Goal: Answer question/provide support: Share knowledge or assist other users

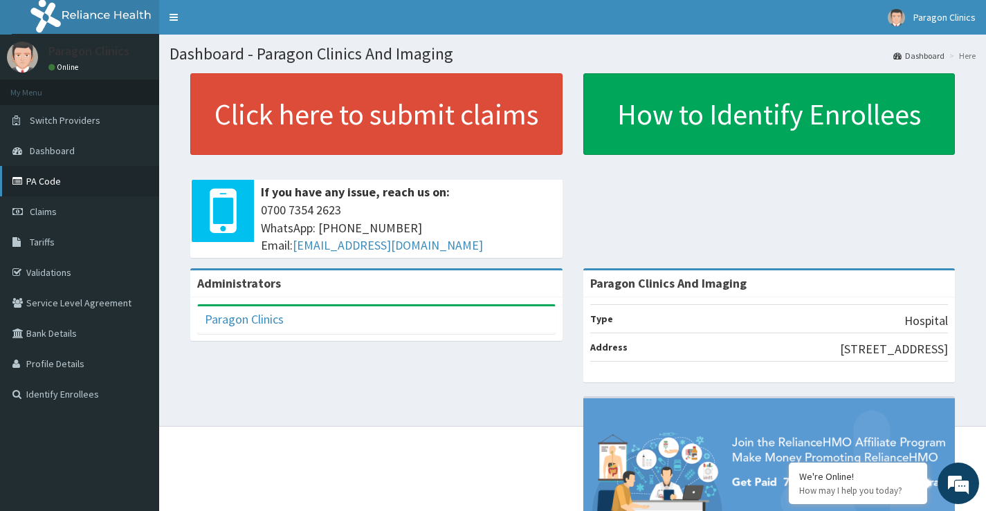
drag, startPoint x: 53, startPoint y: 181, endPoint x: 65, endPoint y: 187, distance: 13.6
click at [52, 181] on link "PA Code" at bounding box center [79, 181] width 159 height 30
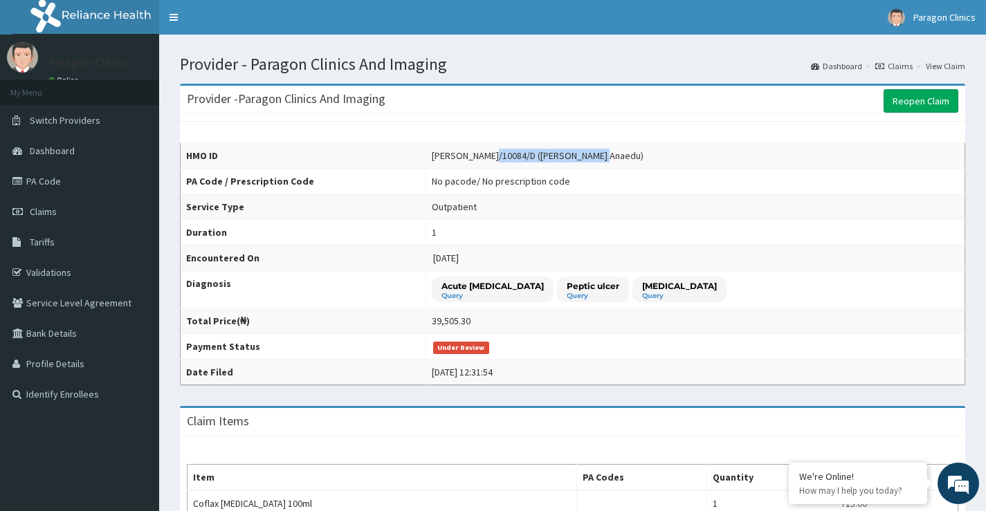
drag, startPoint x: 477, startPoint y: 153, endPoint x: 592, endPoint y: 155, distance: 115.5
click at [592, 155] on div "[PERSON_NAME]/10084/D ([PERSON_NAME] Anaedu)" at bounding box center [538, 156] width 212 height 14
copy div "Kachukwu [PERSON_NAME] Anaedu"
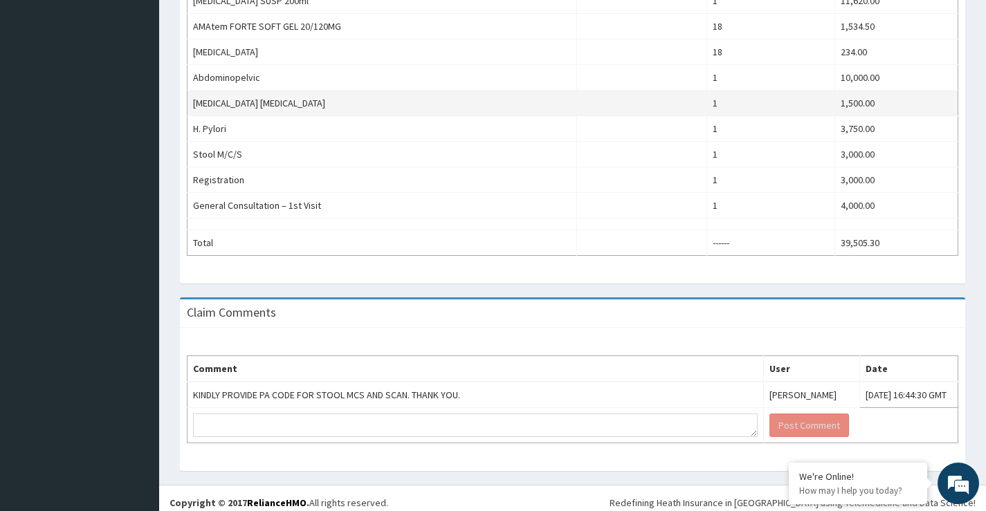
scroll to position [563, 0]
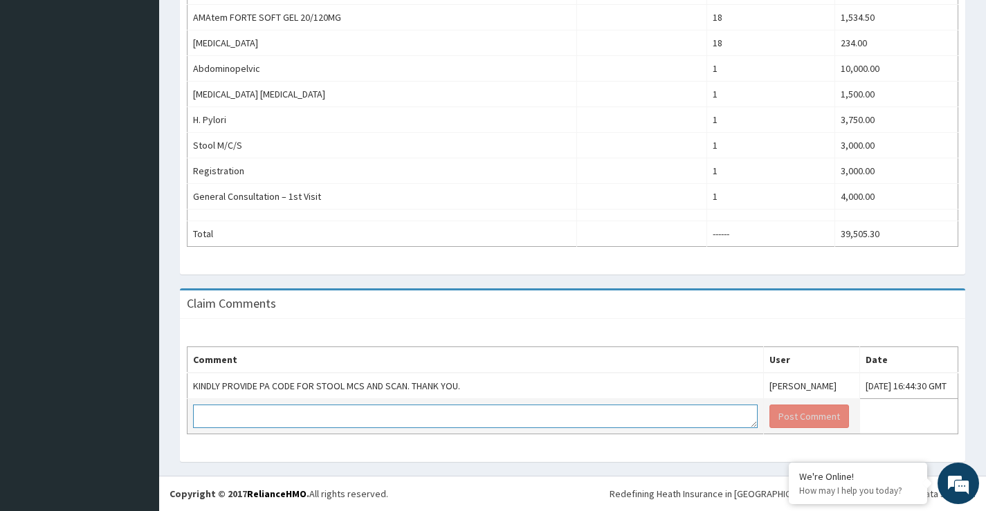
click at [232, 425] on textarea at bounding box center [475, 417] width 564 height 24
click at [202, 419] on textarea "Approval for the" at bounding box center [475, 417] width 564 height 24
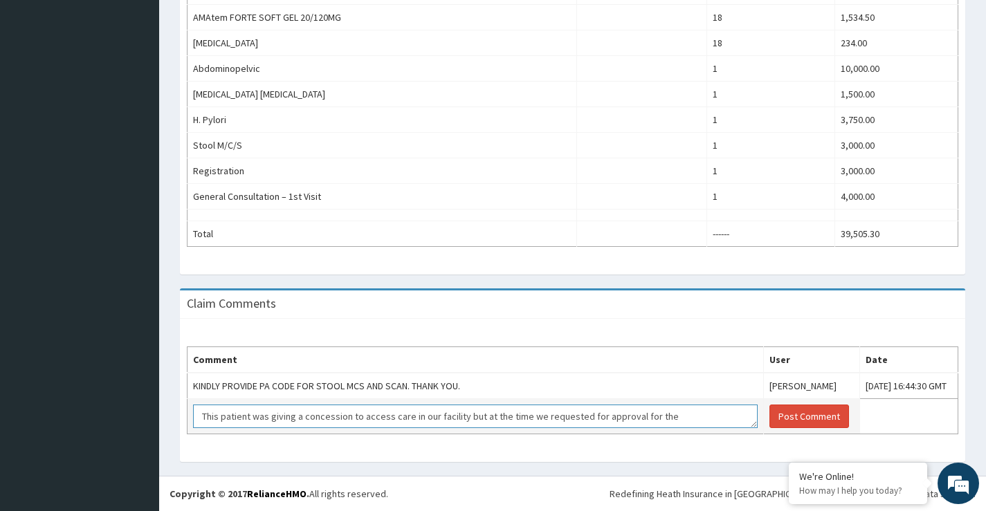
click at [629, 418] on textarea "This patient was giving a concession to access care in our facility but at the …" at bounding box center [475, 417] width 564 height 24
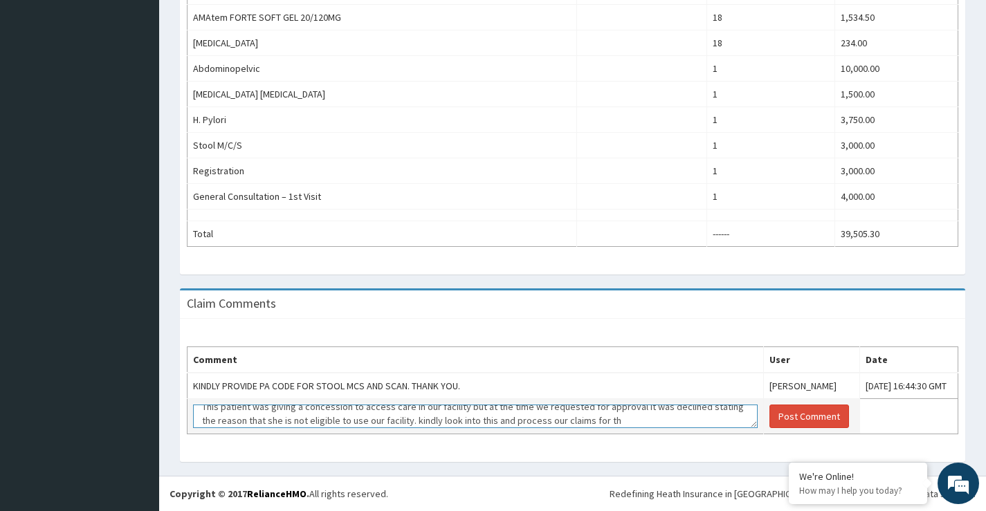
scroll to position [24, 0]
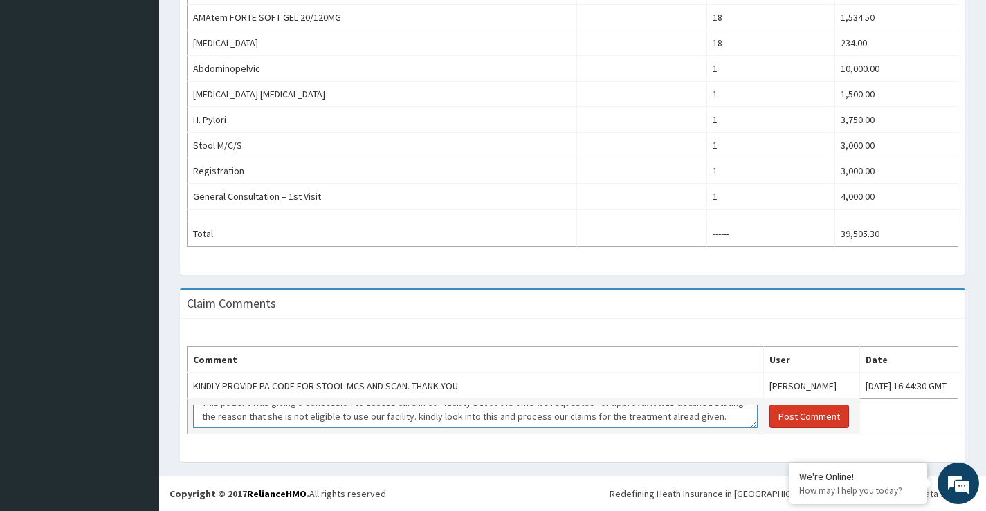
type textarea "This patient was giving a concession to access care in our facility but at the …"
click at [769, 419] on button "Post Comment" at bounding box center [809, 417] width 80 height 24
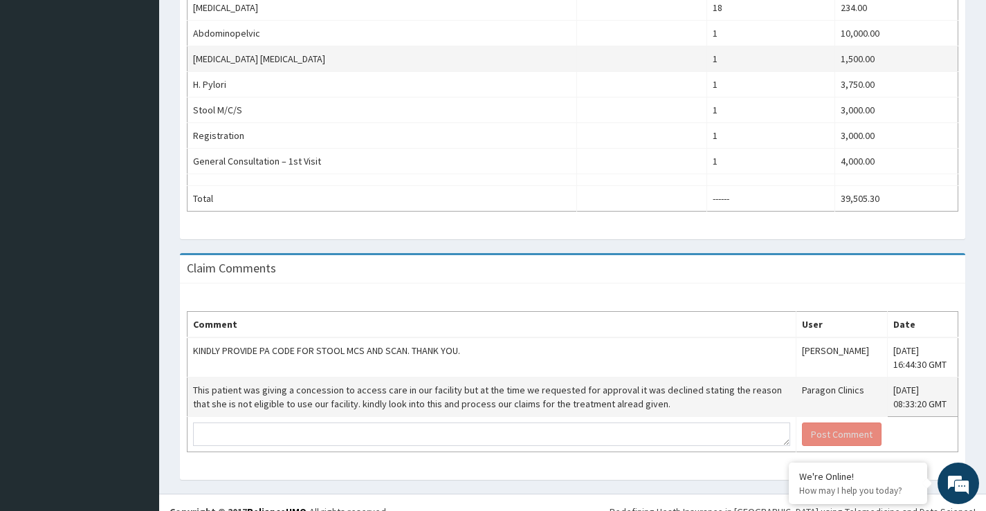
scroll to position [616, 0]
